Goal: Task Accomplishment & Management: Manage account settings

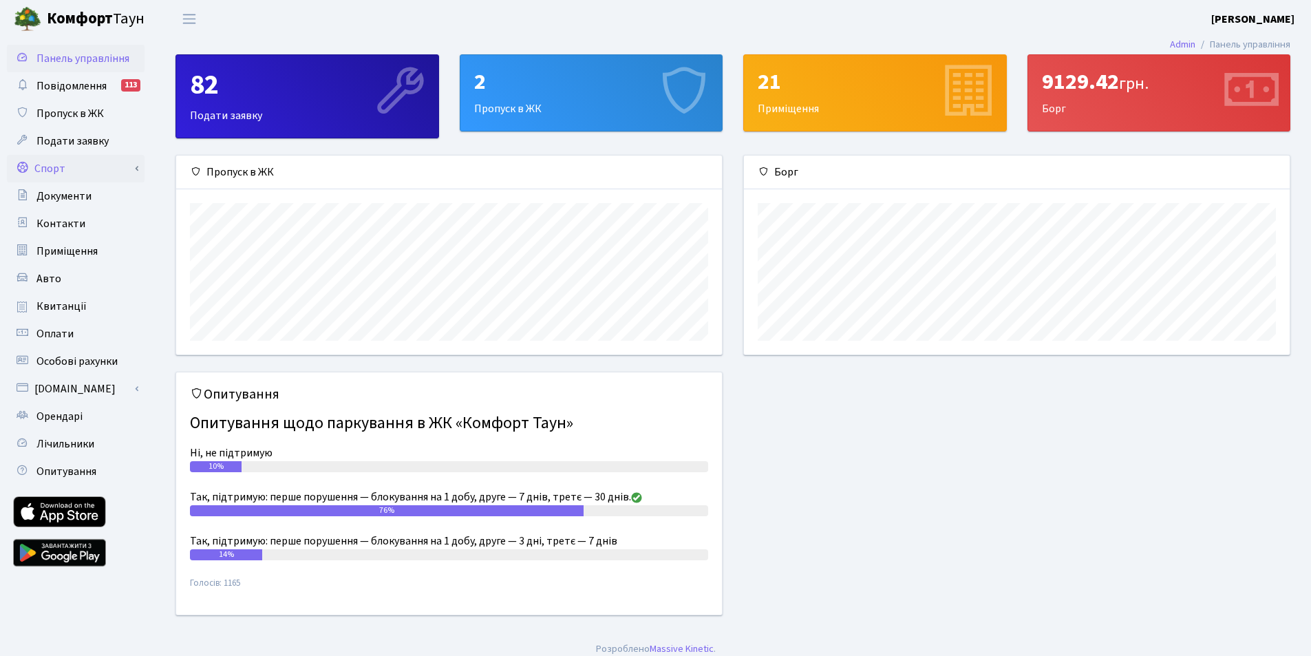
scroll to position [199, 546]
click at [67, 175] on link "Спорт" at bounding box center [76, 169] width 138 height 28
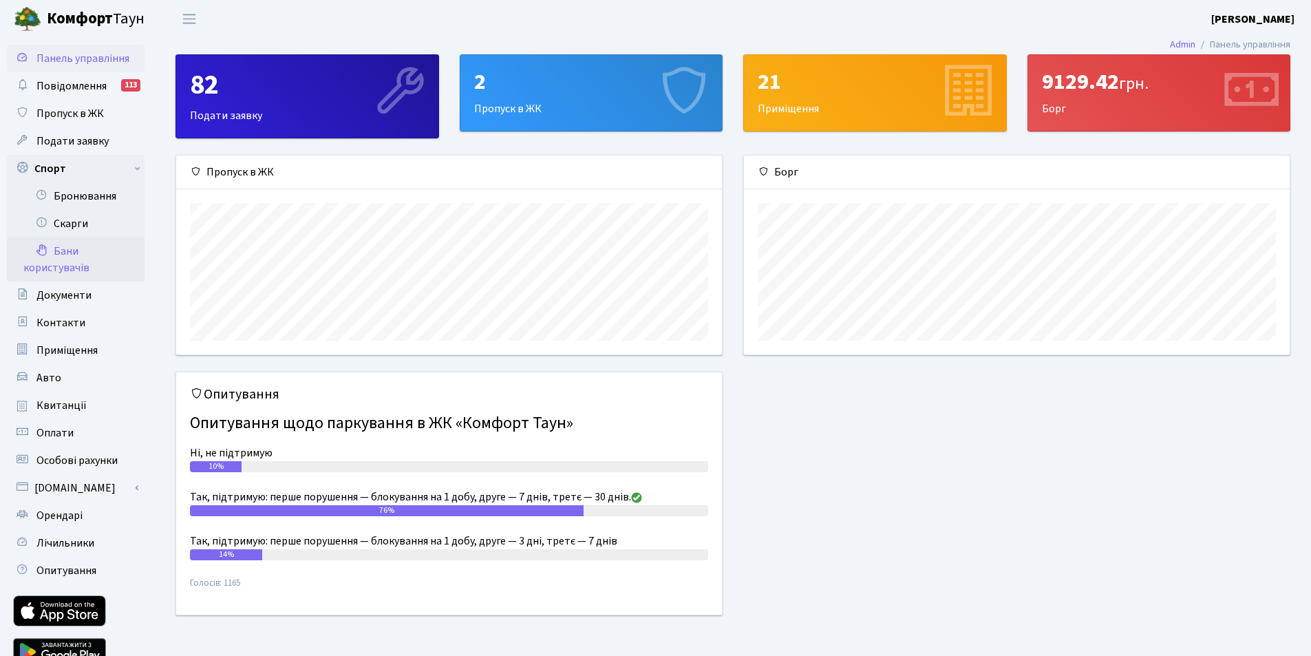
click at [68, 246] on link "Бани користувачів" at bounding box center [76, 259] width 138 height 44
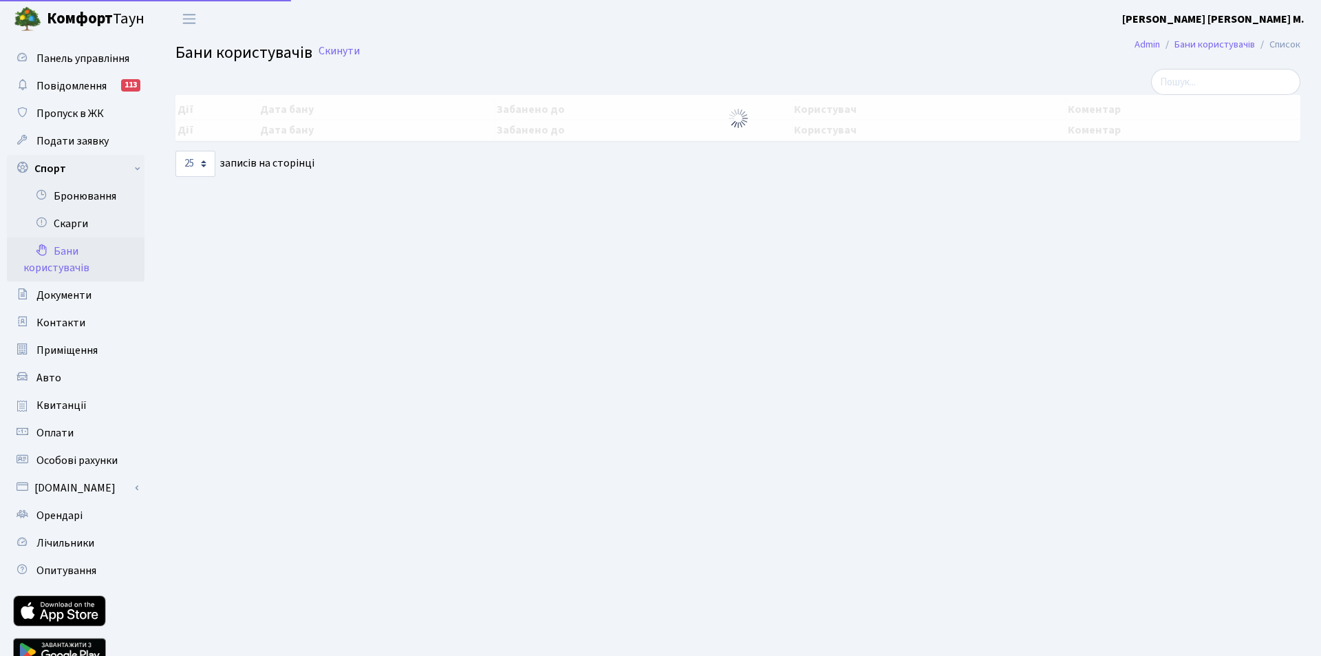
select select "25"
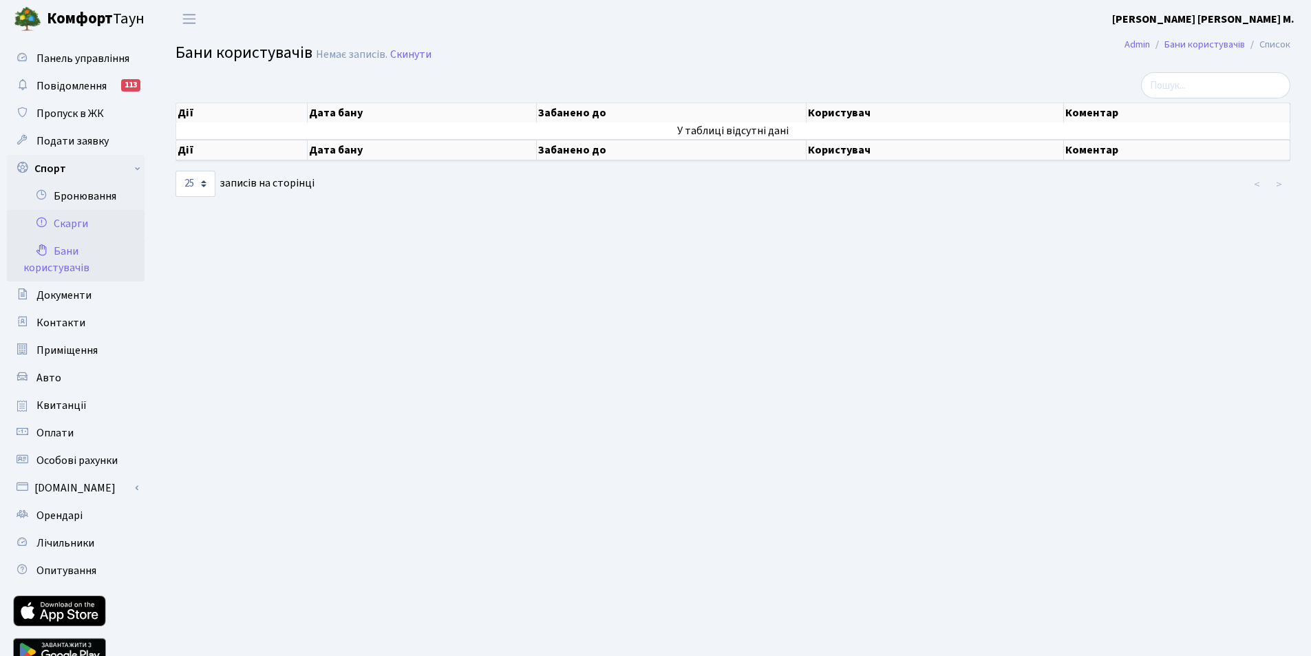
click at [72, 225] on link "Скарги" at bounding box center [76, 224] width 138 height 28
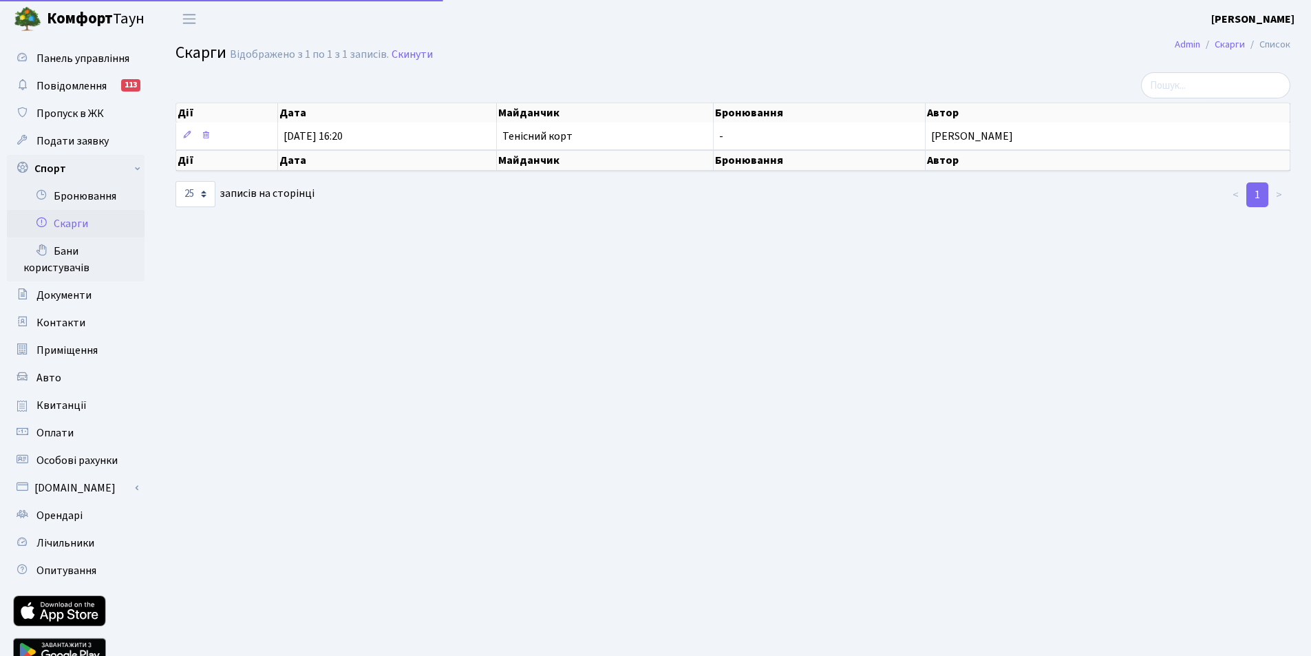
select select "25"
click at [83, 197] on link "Бронювання" at bounding box center [76, 196] width 138 height 28
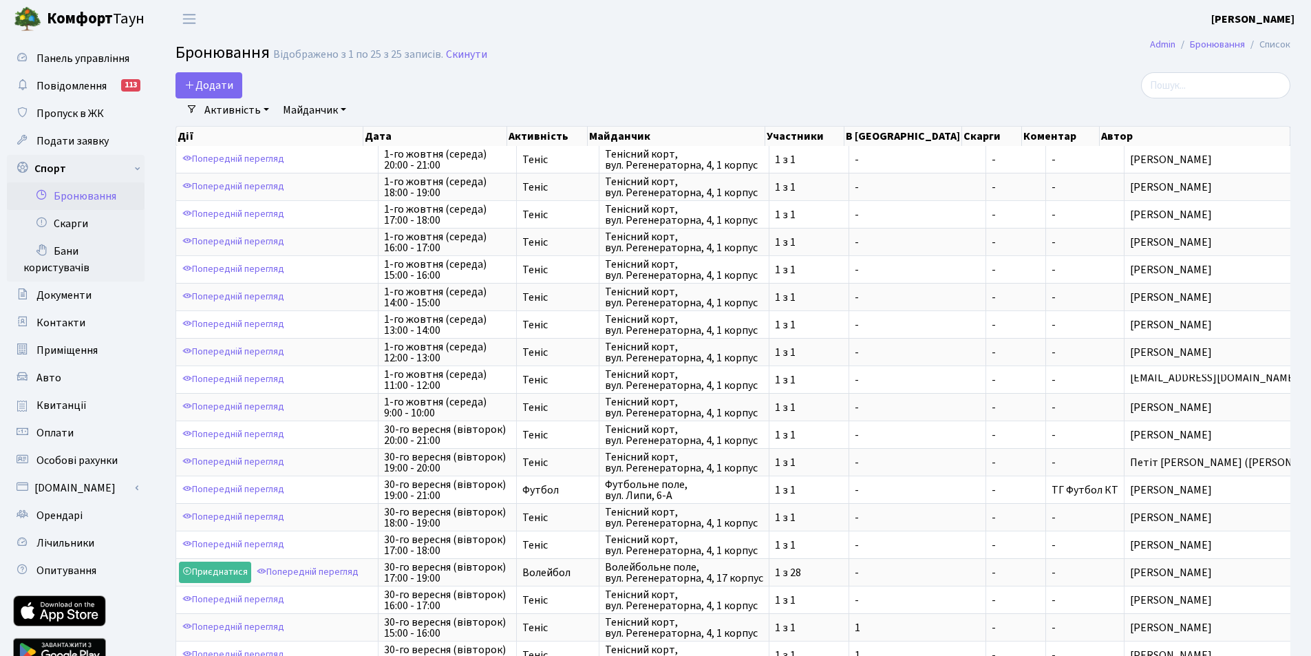
click at [308, 114] on link "Майданчик" at bounding box center [314, 109] width 74 height 23
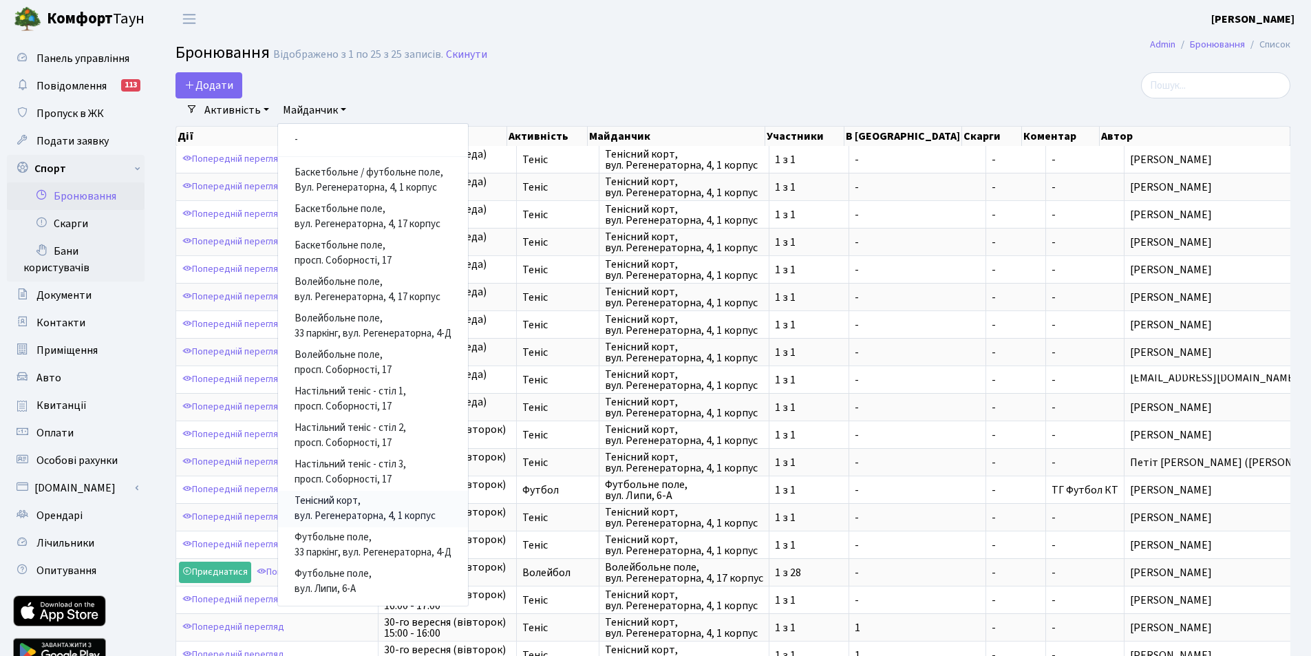
click at [328, 511] on link "Тенісний корт, вул. Регенераторна, 4, 1 корпус" at bounding box center [373, 509] width 190 height 36
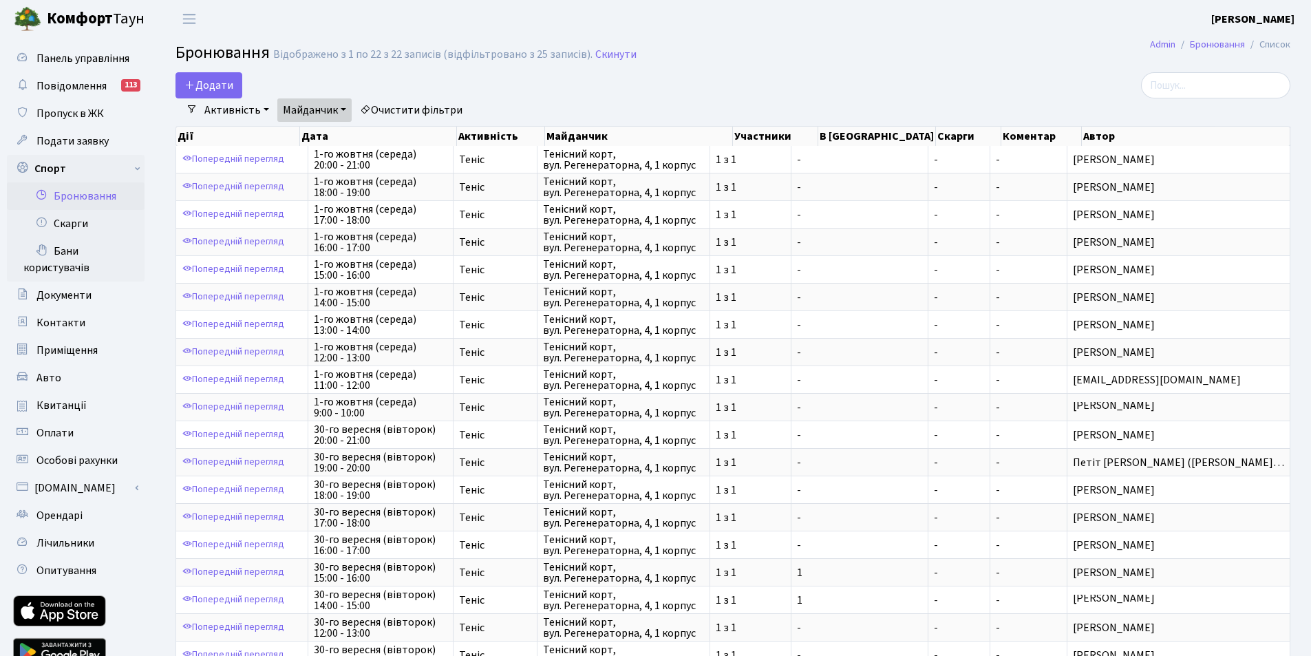
click at [733, 85] on div "Додати Активність Баскетбол Волейбол Йога Катання на роликах Настільний теніс Т…" at bounding box center [543, 85] width 736 height 26
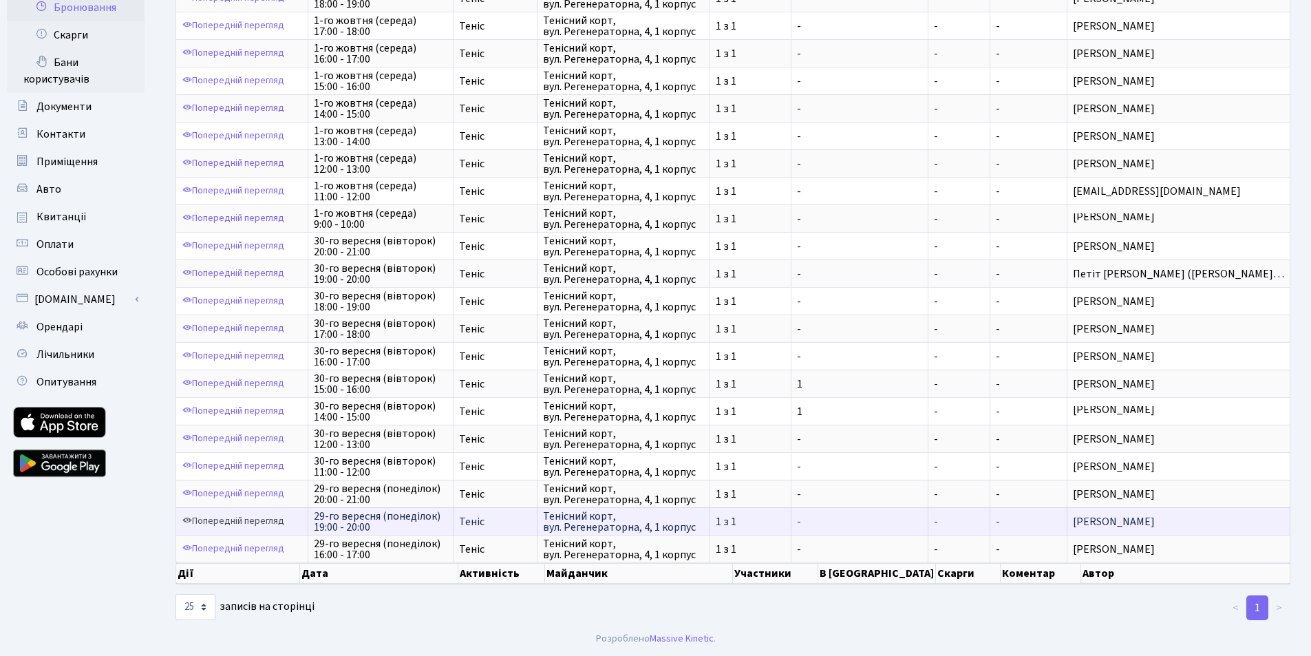
scroll to position [2, 0]
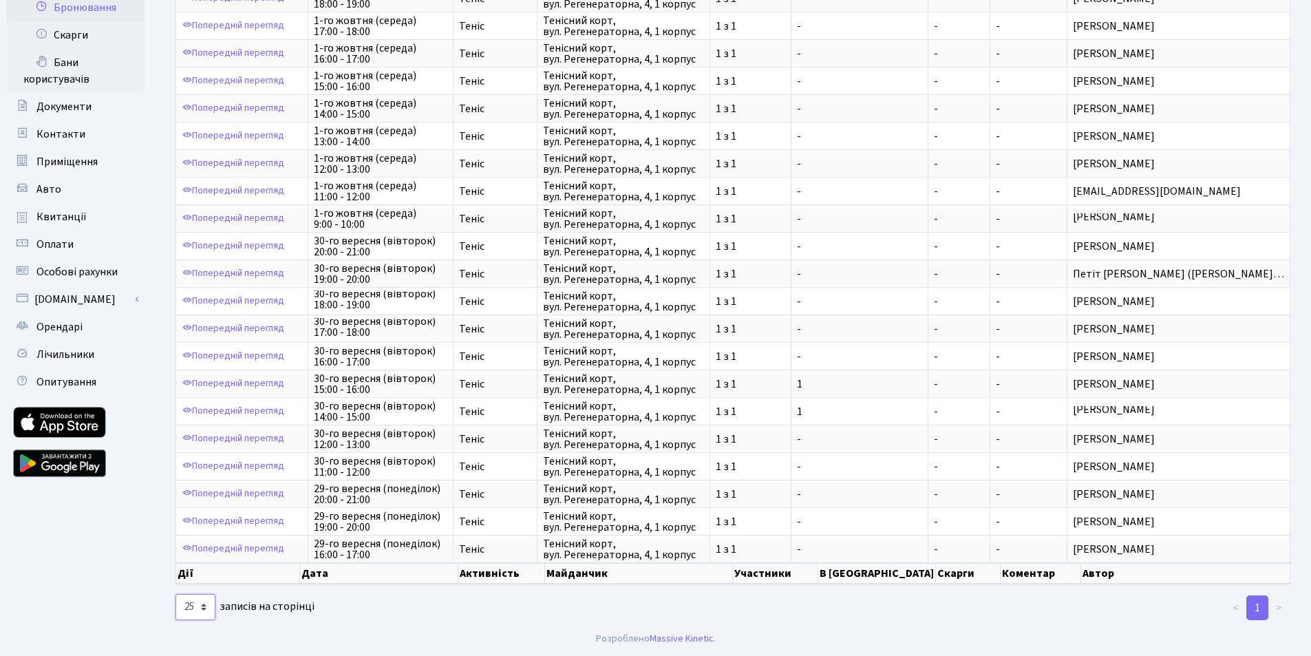
click at [191, 603] on select "10 25 50 100 250 500 1,000" at bounding box center [195, 607] width 40 height 26
select select "1000"
click at [175, 594] on select "10 25 50 100 250 500 1,000" at bounding box center [195, 607] width 40 height 26
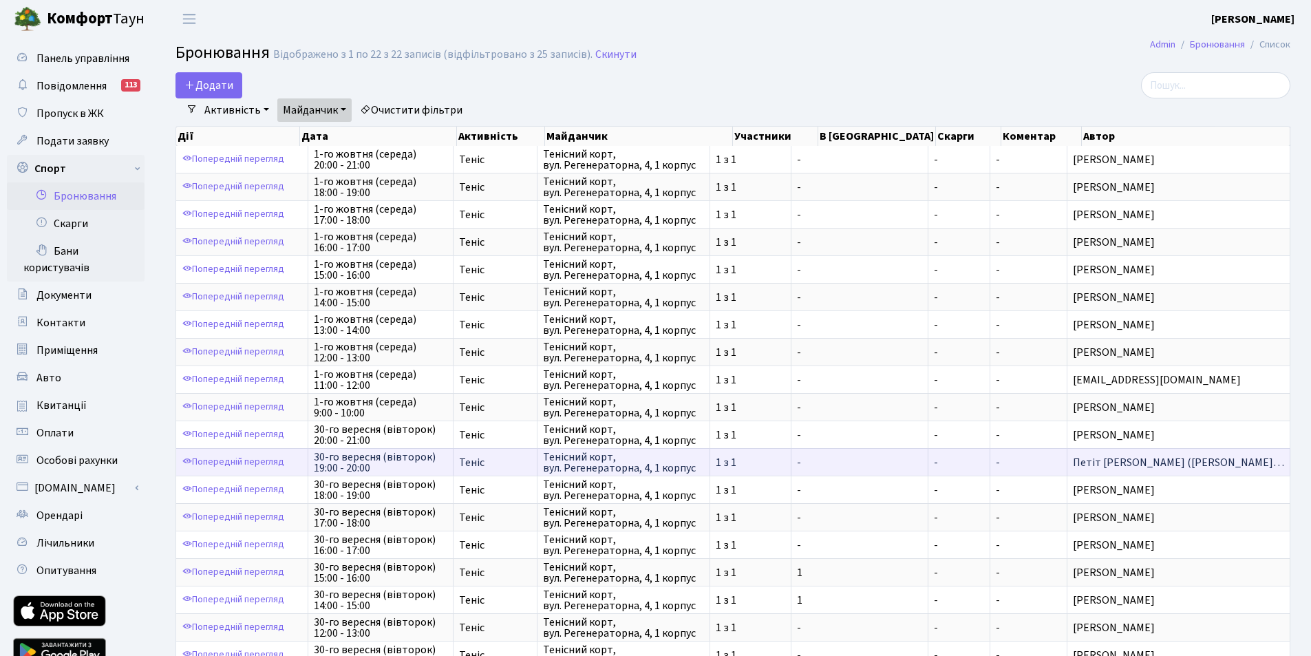
scroll to position [189, 0]
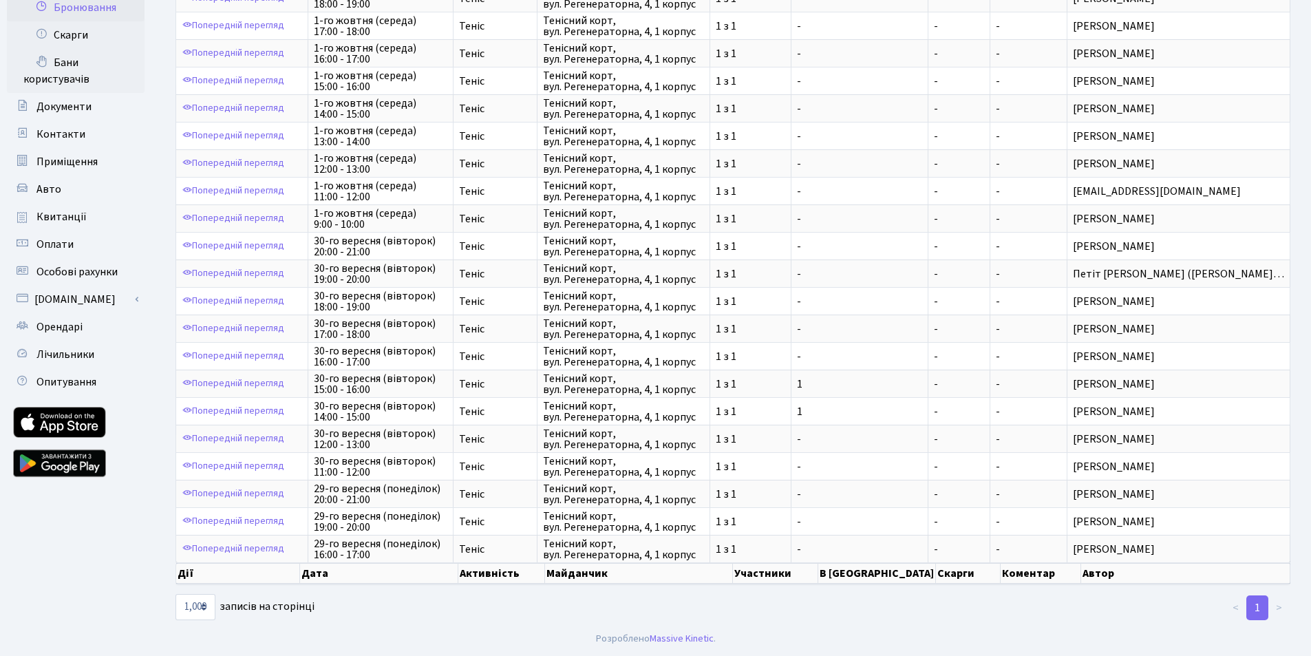
click at [1279, 606] on li ">" at bounding box center [1279, 607] width 22 height 25
click at [1239, 608] on li "<" at bounding box center [1235, 607] width 23 height 25
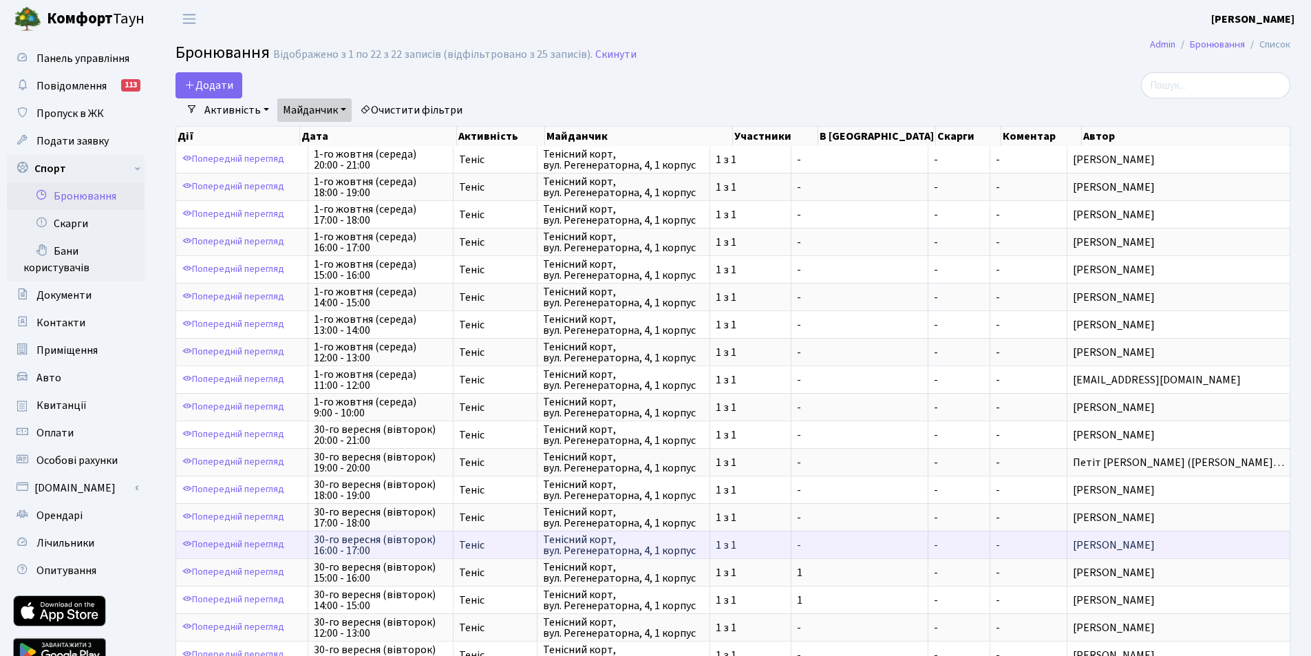
scroll to position [138, 0]
